Goal: Navigation & Orientation: Find specific page/section

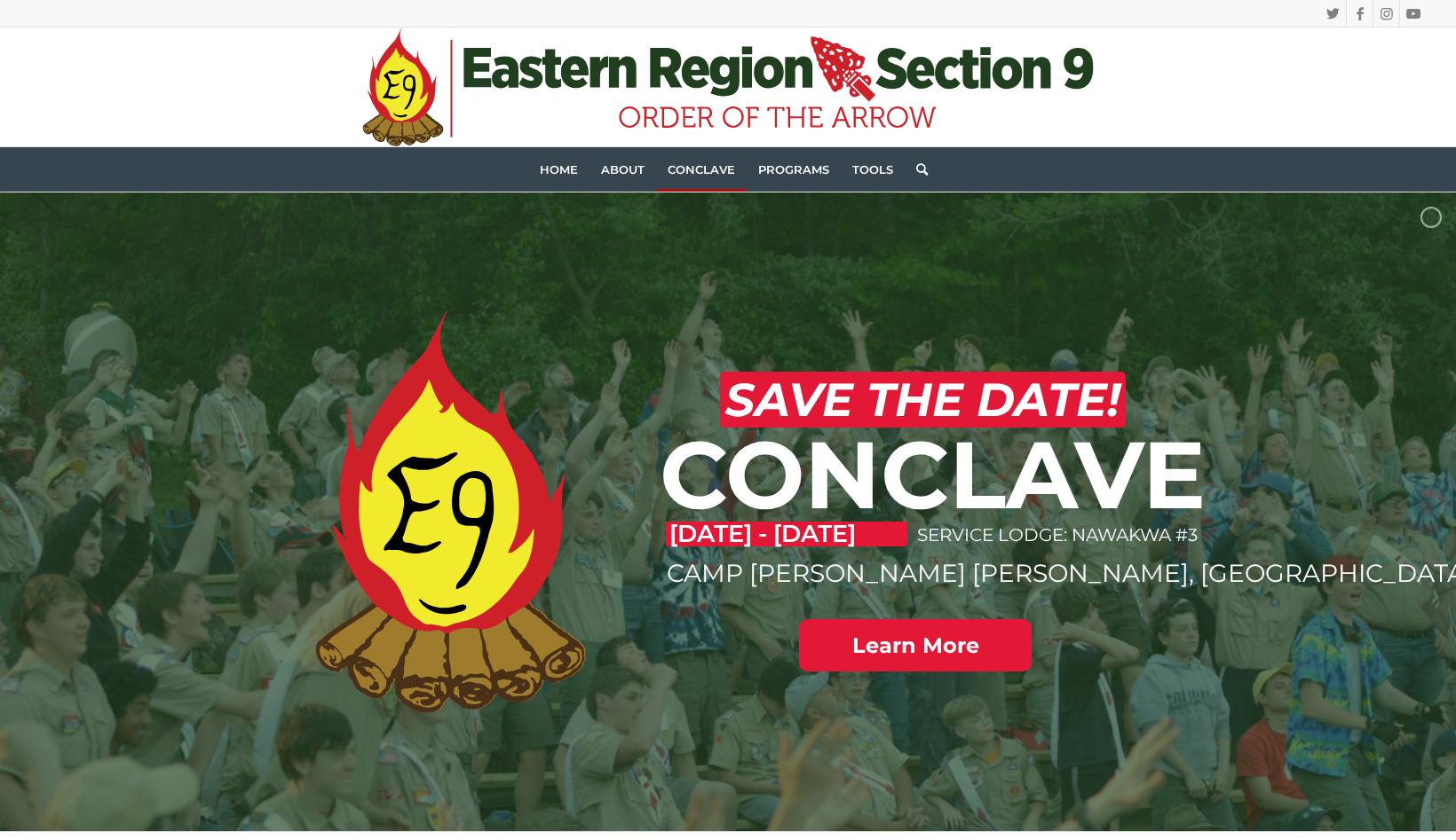
click at [692, 168] on span "Conclave" at bounding box center [700, 169] width 68 height 14
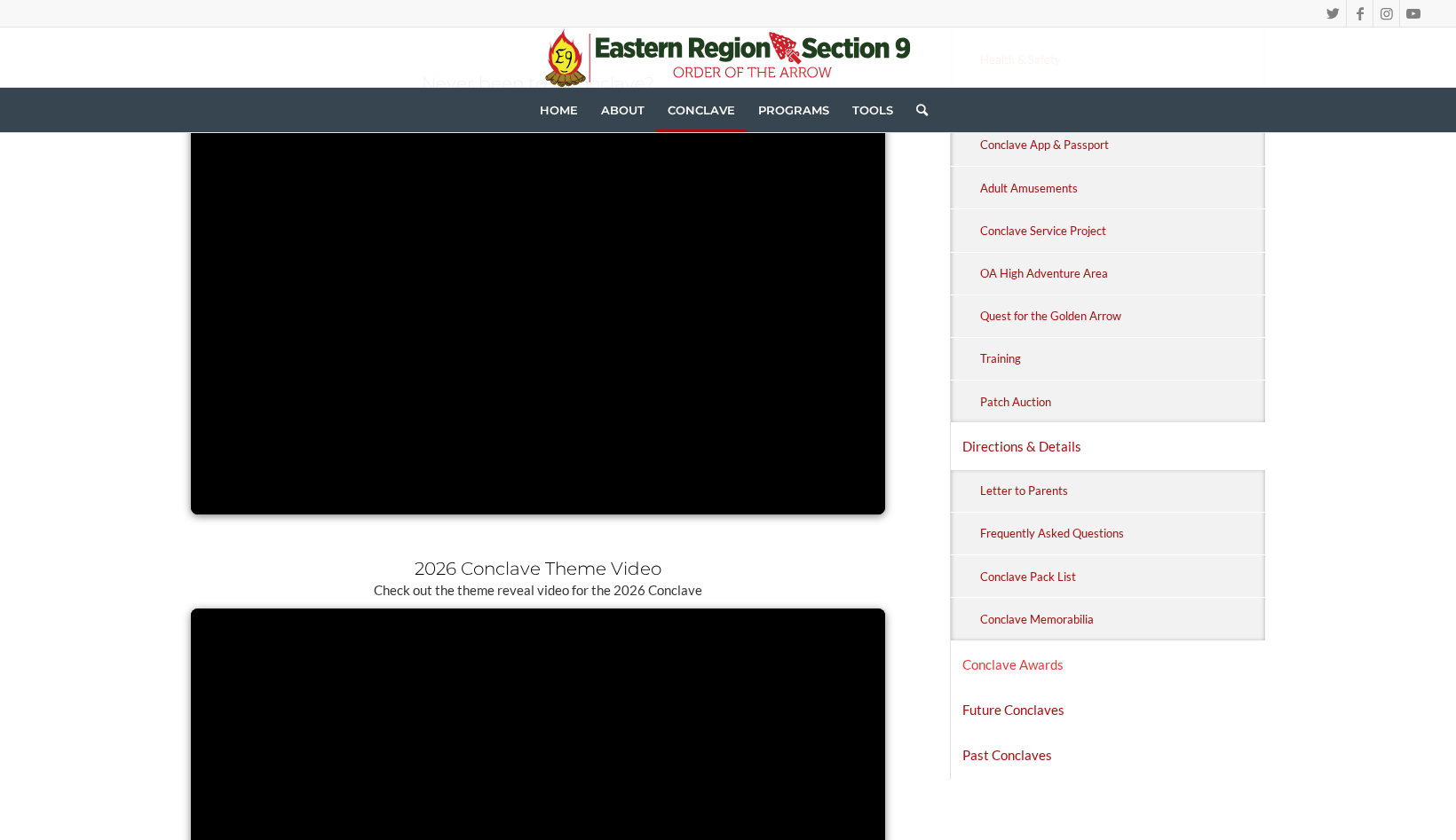
scroll to position [891, 0]
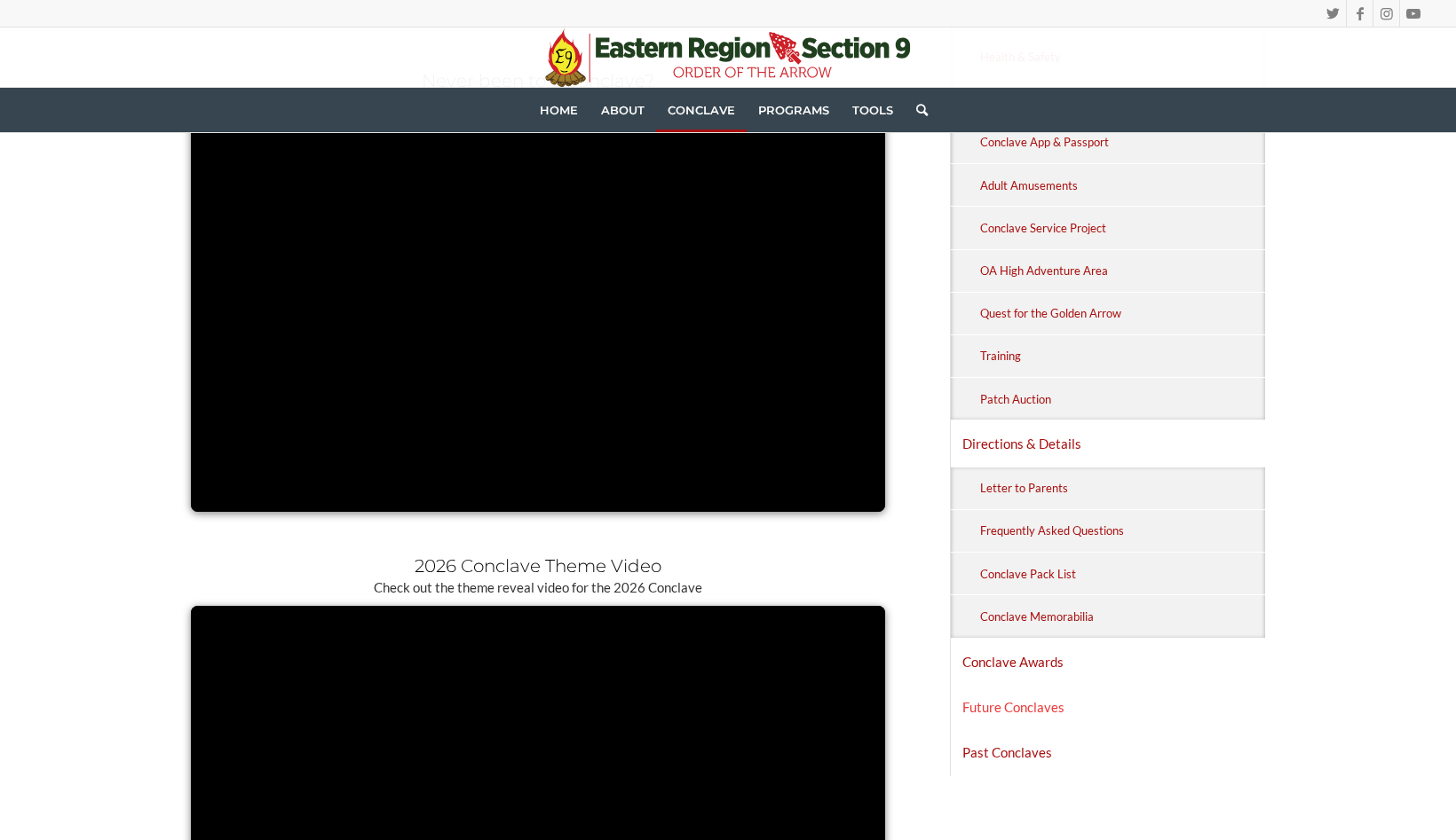
click at [985, 698] on link "Future Conclaves" at bounding box center [1107, 706] width 314 height 44
